Goal: Check status: Check status

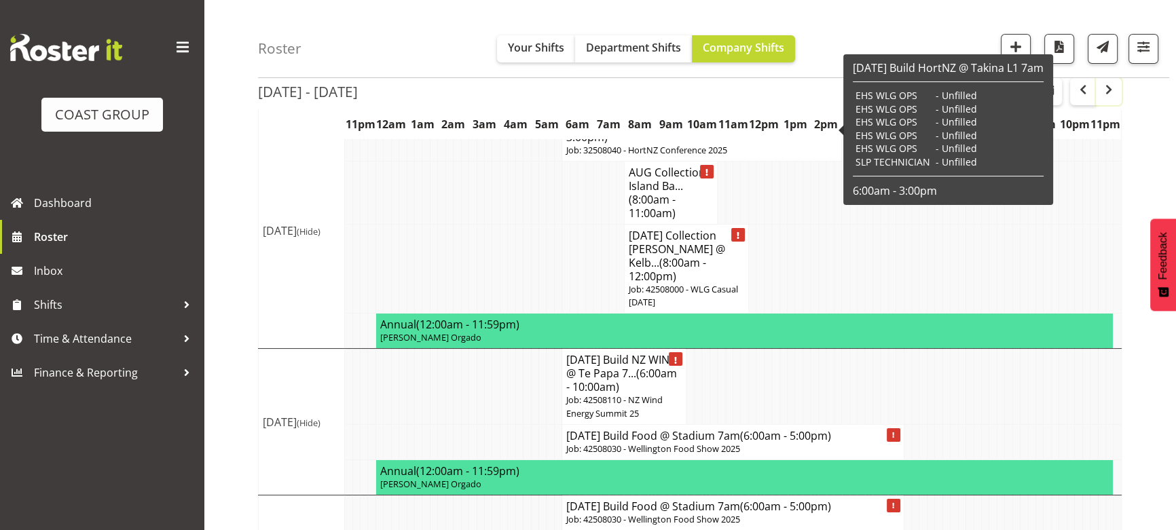
scroll to position [123, 0]
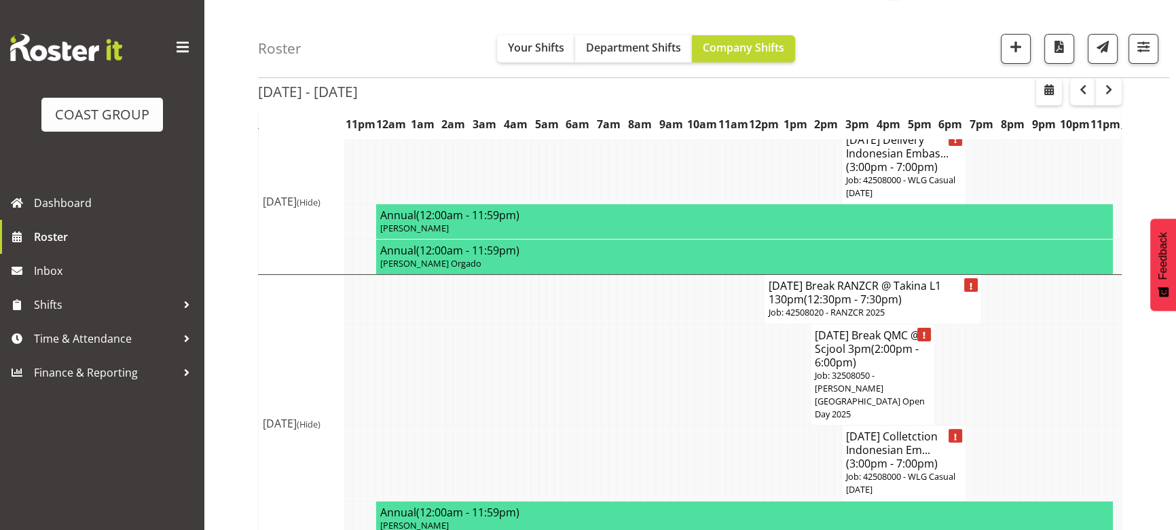
scroll to position [420, 0]
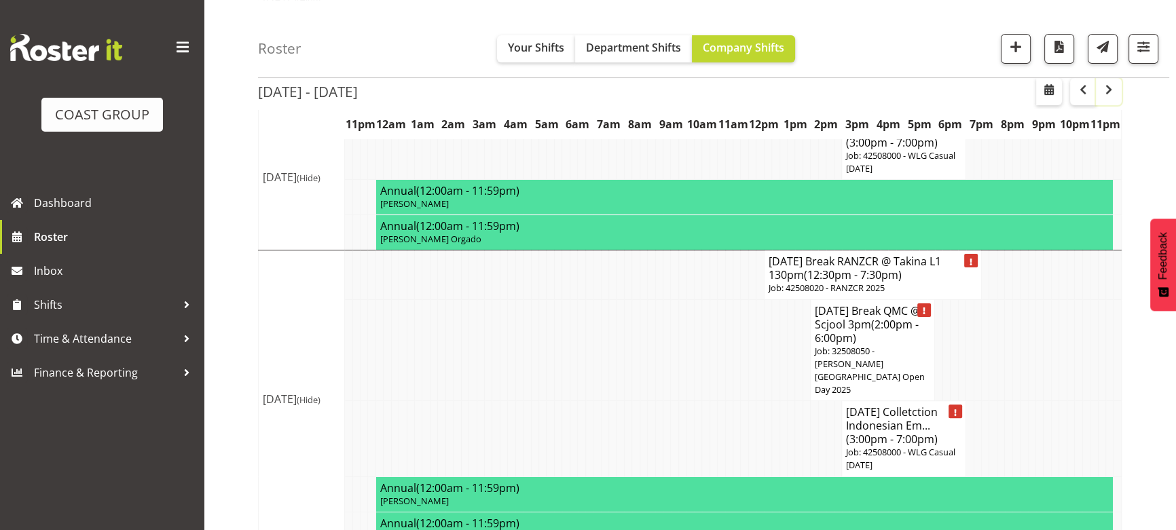
click at [1106, 94] on span "button" at bounding box center [1109, 90] width 16 height 16
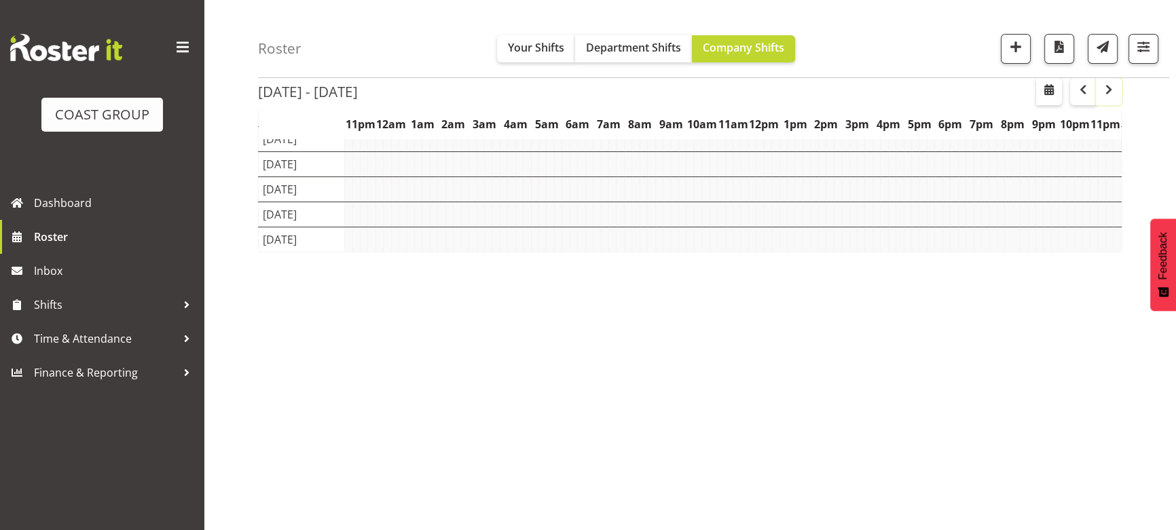
scroll to position [137, 0]
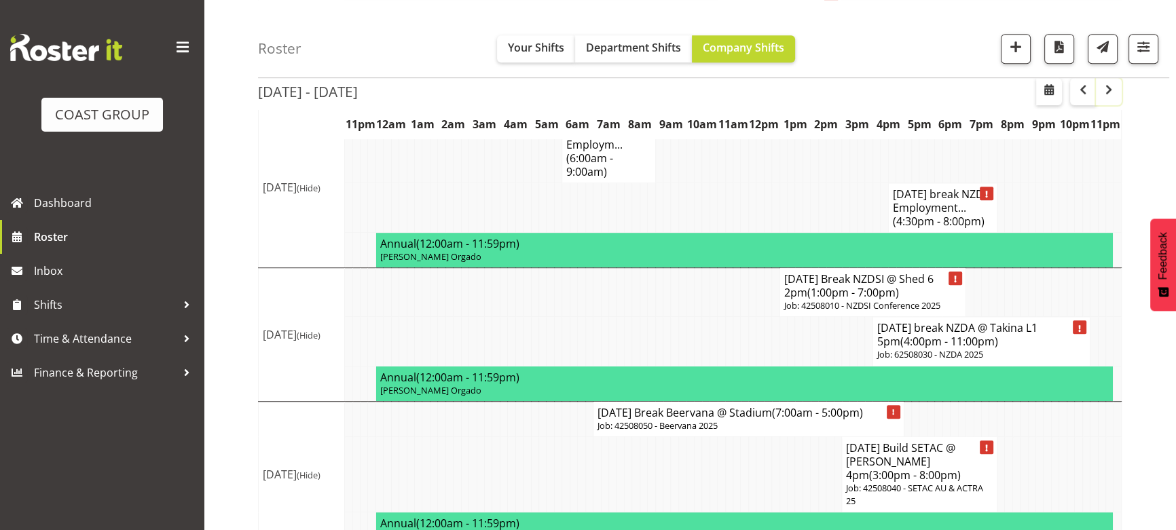
scroll to position [1105, 0]
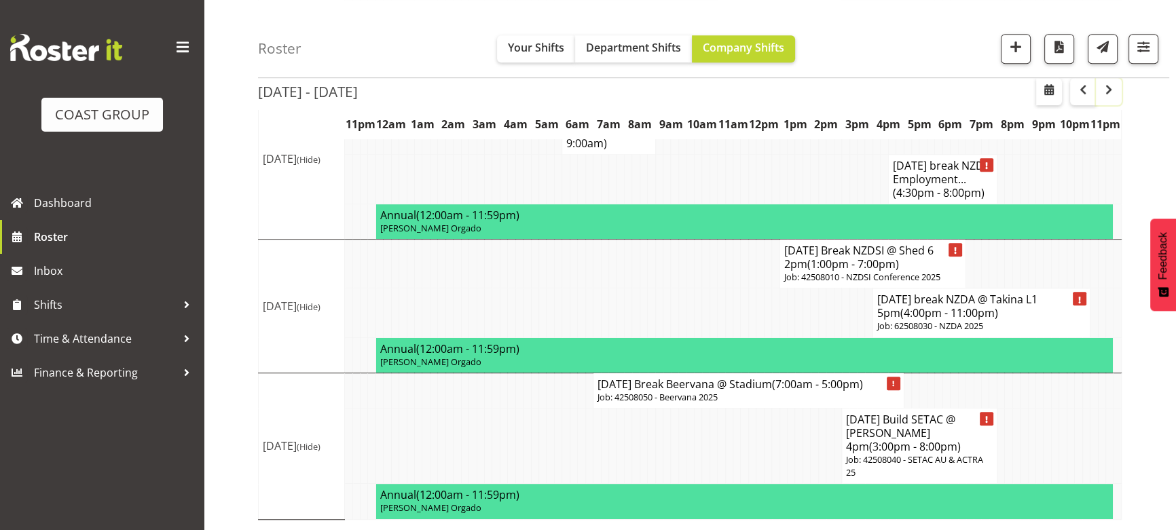
click at [1110, 95] on span "button" at bounding box center [1109, 90] width 16 height 16
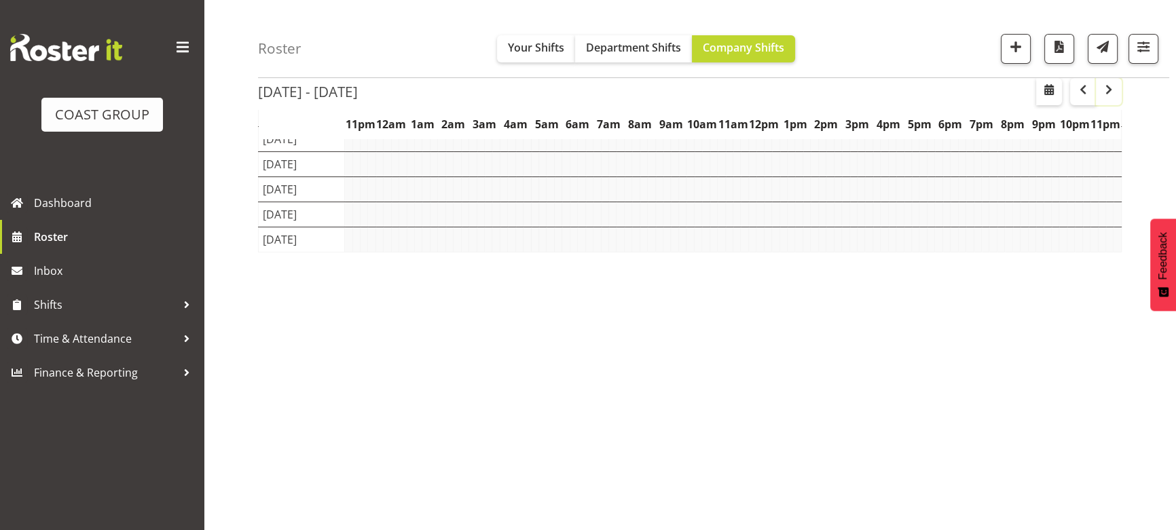
scroll to position [137, 0]
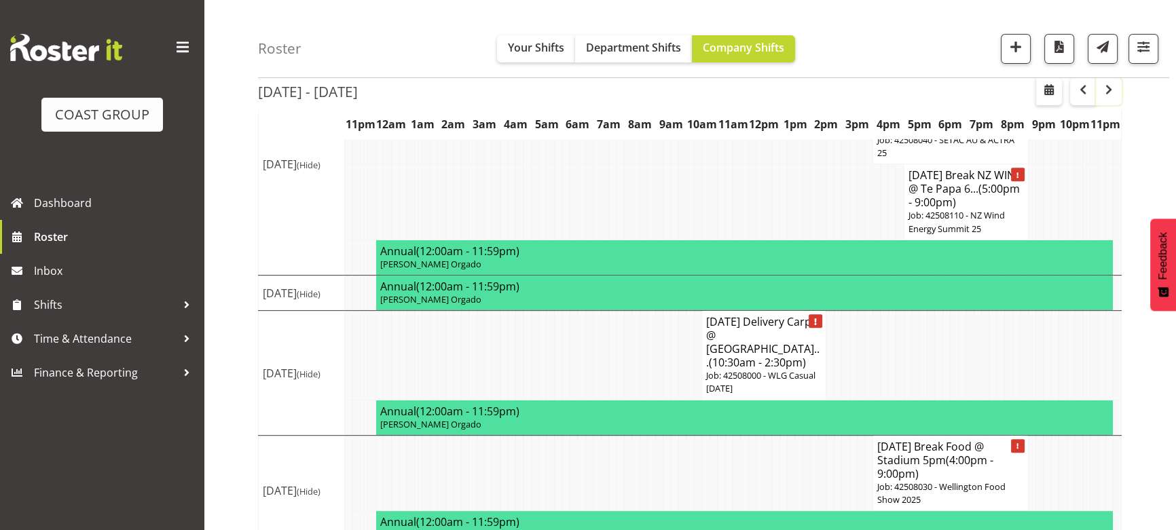
scroll to position [693, 0]
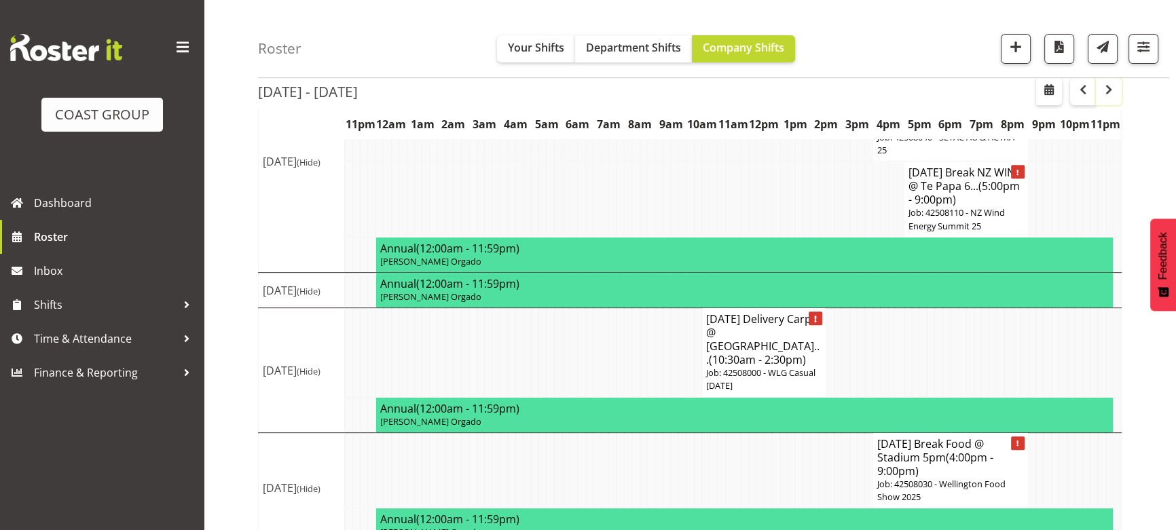
click at [1115, 95] on span "button" at bounding box center [1109, 90] width 16 height 16
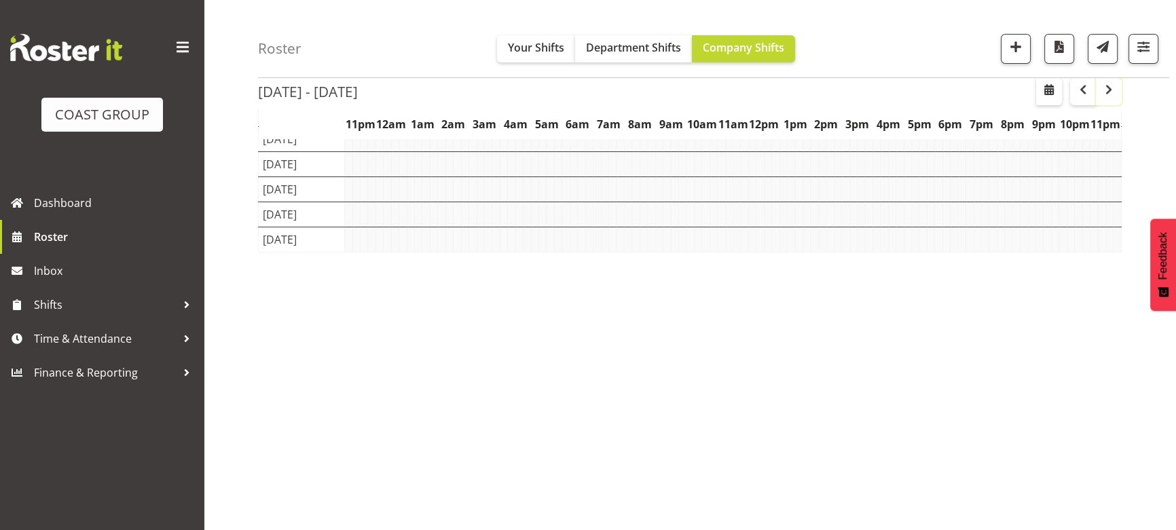
scroll to position [137, 0]
